Goal: Use online tool/utility: Utilize a website feature to perform a specific function

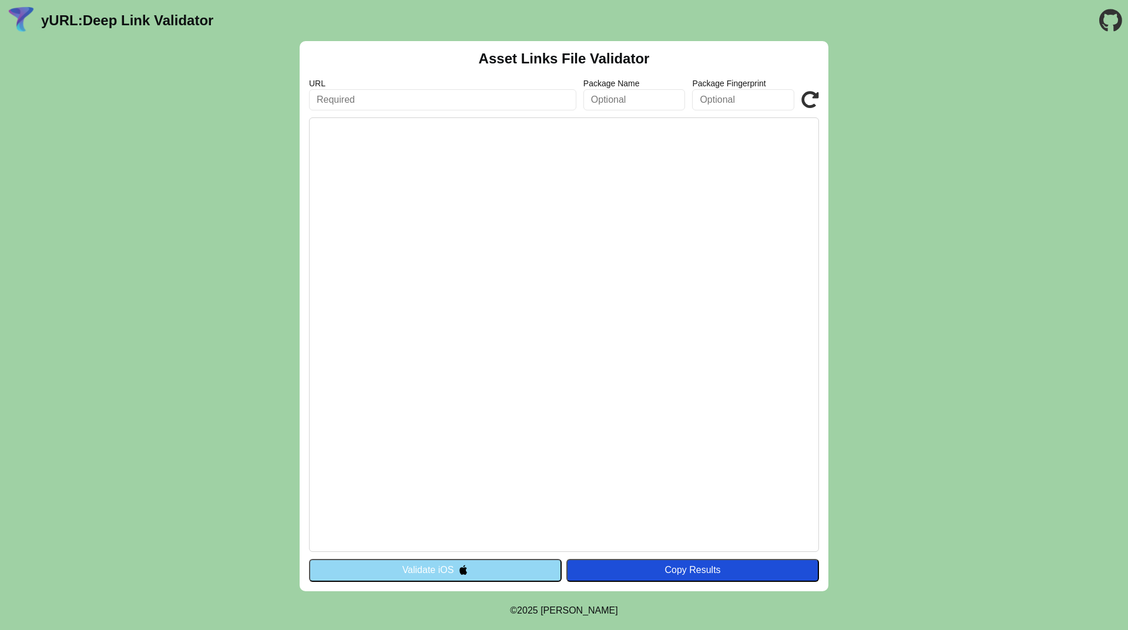
click at [324, 100] on input "text" at bounding box center [442, 99] width 267 height 21
click at [385, 98] on input "text" at bounding box center [442, 99] width 267 height 21
paste input "[URL][DOMAIN_NAME][PERSON_NAME]"
type input "[URL][DOMAIN_NAME][PERSON_NAME]"
click at [633, 101] on input "text" at bounding box center [634, 99] width 102 height 21
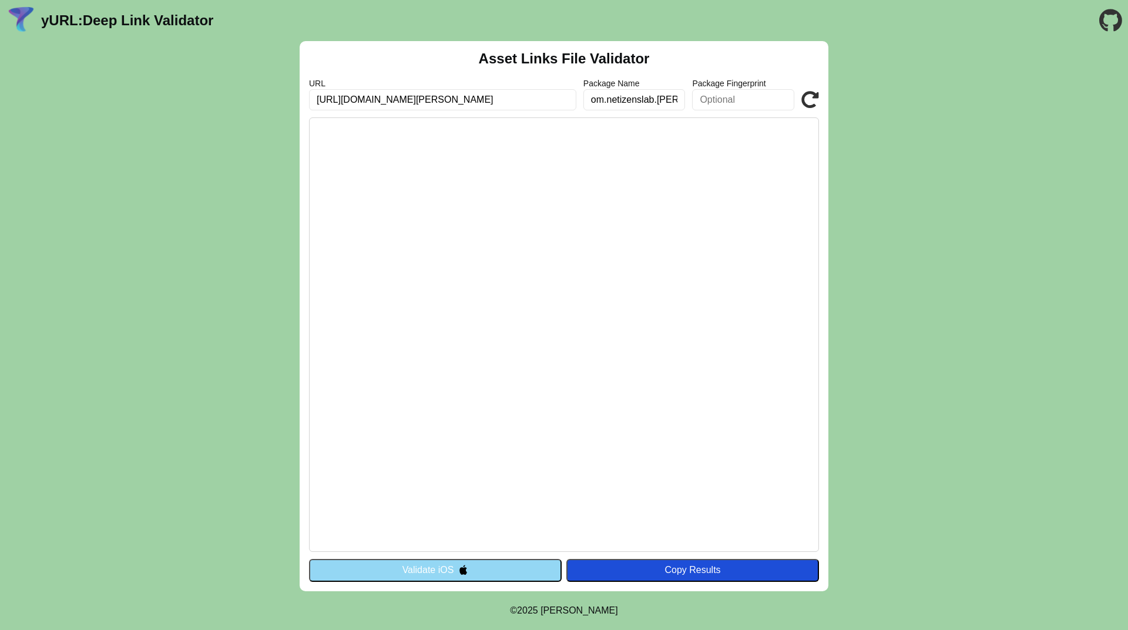
scroll to position [0, 10]
type input "com.netizenslab.[PERSON_NAME]"
click at [811, 96] on icon at bounding box center [810, 100] width 18 height 18
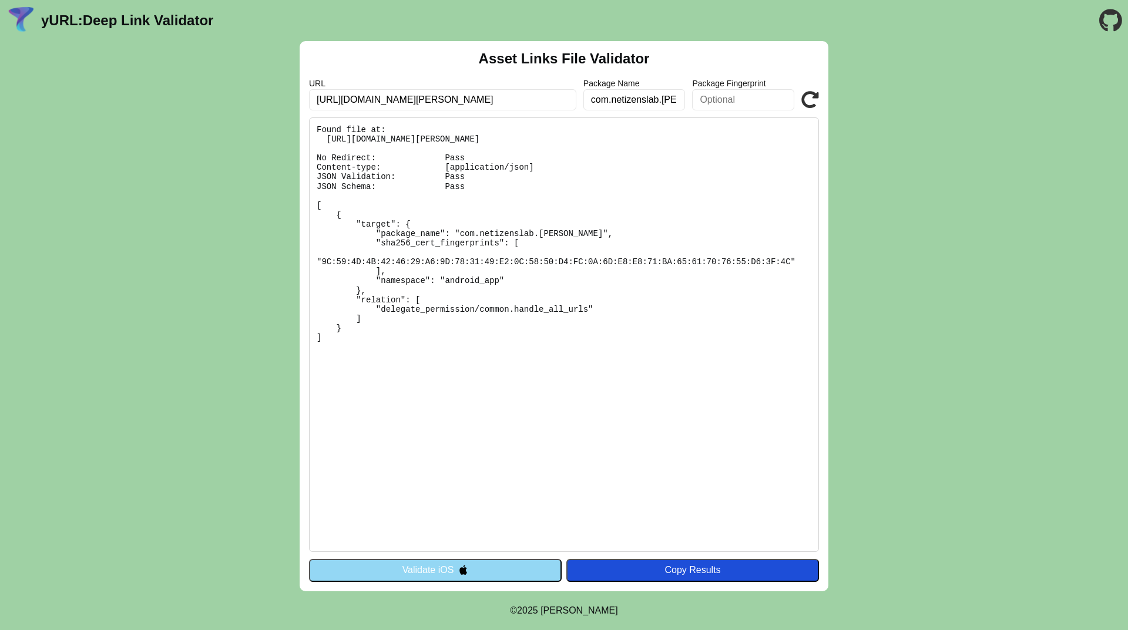
click at [523, 566] on button "Validate iOS" at bounding box center [435, 570] width 253 height 22
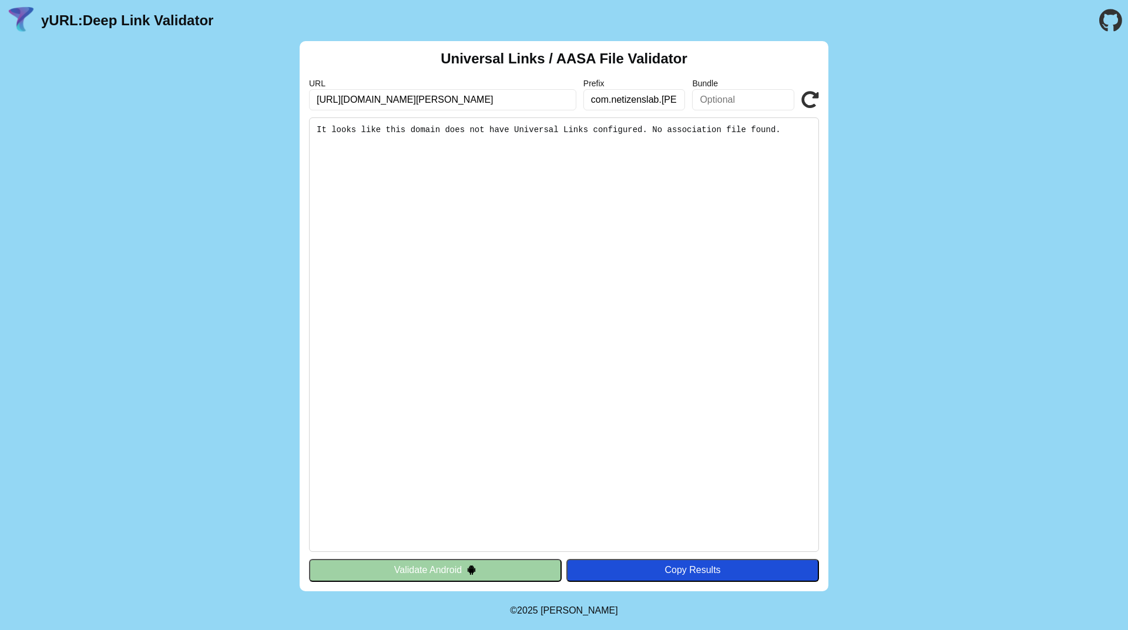
click at [527, 563] on button "Validate Android" at bounding box center [435, 570] width 253 height 22
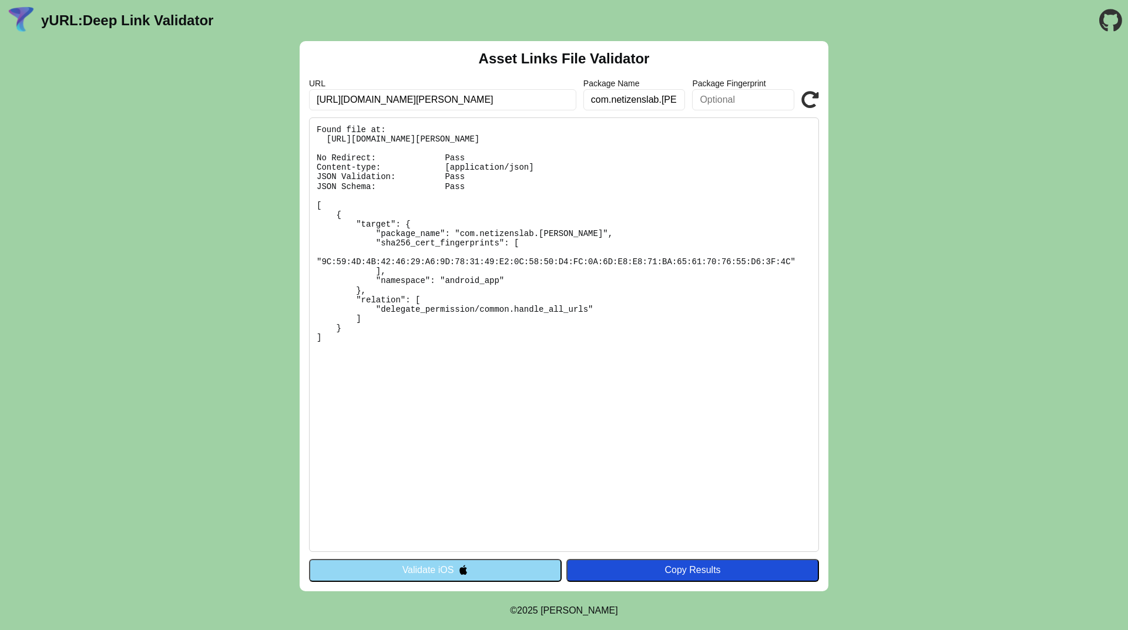
click at [735, 100] on input "text" at bounding box center [743, 99] width 102 height 21
